Goal: Task Accomplishment & Management: Complete application form

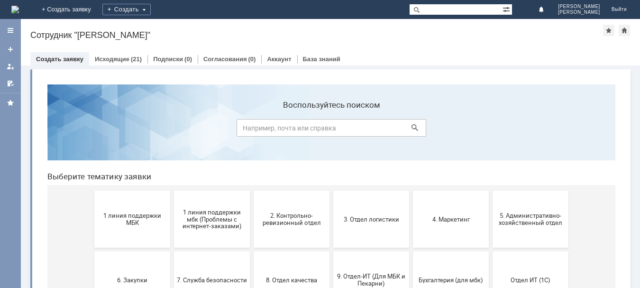
click at [285, 222] on span "2. Контрольно-ревизионный отдел" at bounding box center [291, 219] width 70 height 14
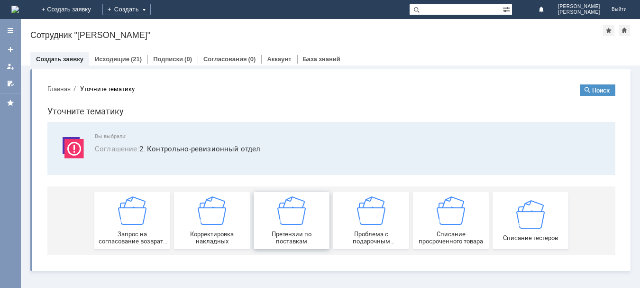
click at [288, 227] on div "Претензии по поставкам" at bounding box center [291, 220] width 70 height 48
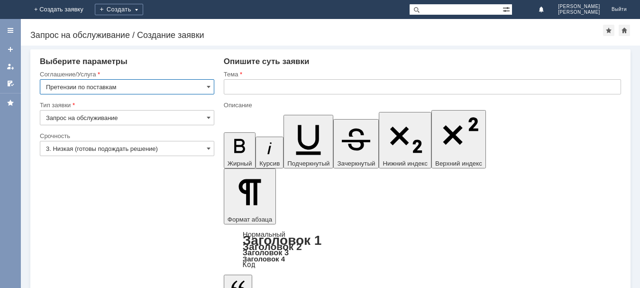
click at [192, 145] on input "3. Низкая (готовы подождать решение)" at bounding box center [127, 148] width 174 height 15
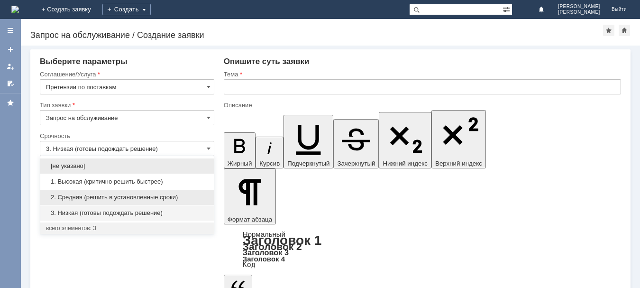
click at [86, 197] on span "2. Средняя (решить в установленные сроки)" at bounding box center [127, 197] width 162 height 8
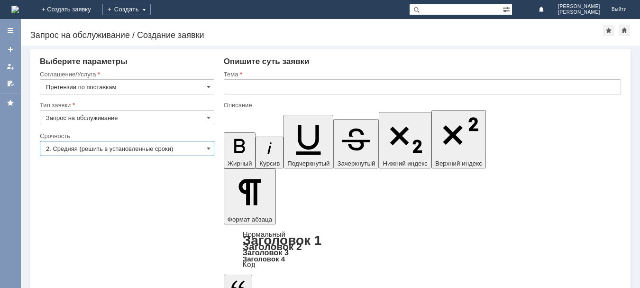
type input "2. Средняя (решить в установленные сроки)"
click at [262, 90] on input "text" at bounding box center [422, 86] width 397 height 15
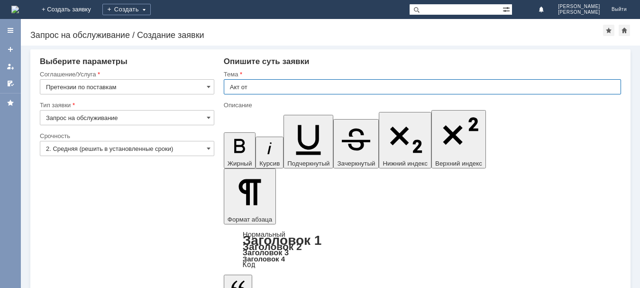
click at [268, 87] on input "Акт от" at bounding box center [422, 86] width 397 height 15
click at [325, 88] on input "Акт от ООО Мир Украшений от" at bounding box center [422, 86] width 397 height 15
click at [350, 88] on input "Акт от ООО Мир Украшений от 9301 от" at bounding box center [422, 86] width 397 height 15
click at [351, 86] on input "Акт от ООО Мир Украшений от 9301 от" at bounding box center [422, 86] width 397 height 15
type input "Акт от ООО Мир Украшений от 9301 от 13.09"
